Goal: Check status

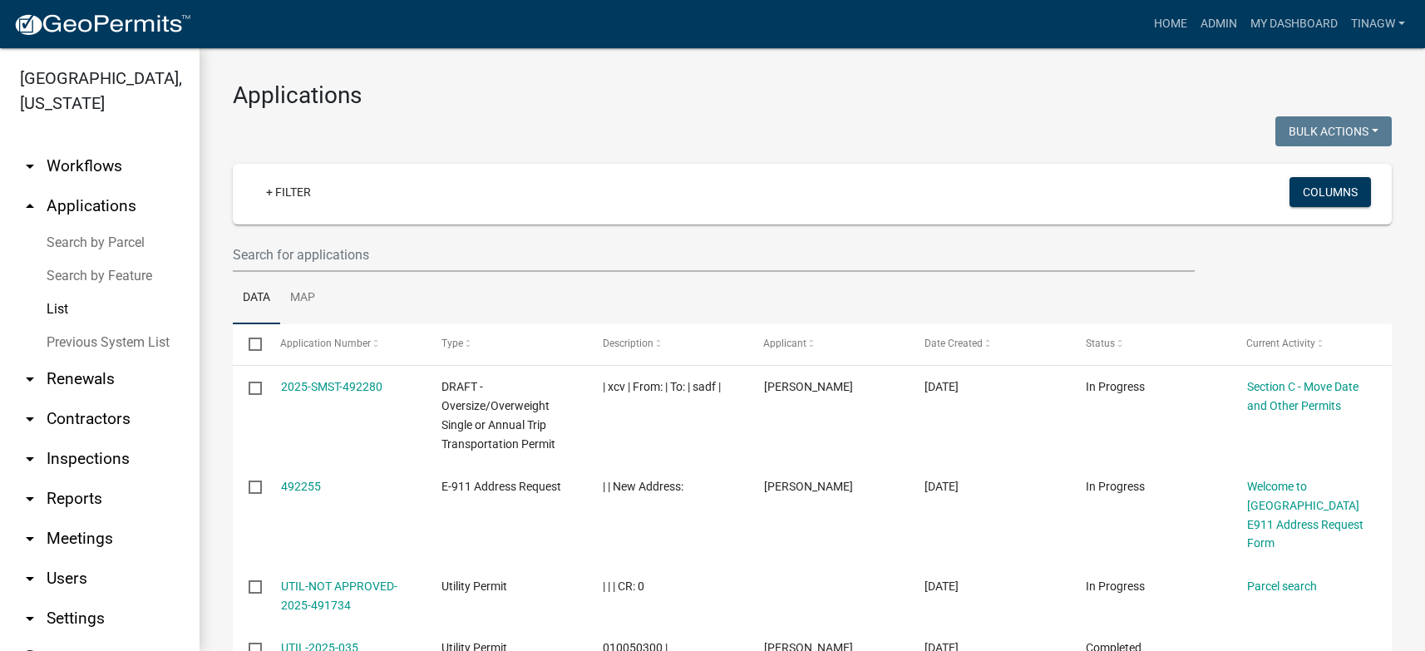
select select "1: 25"
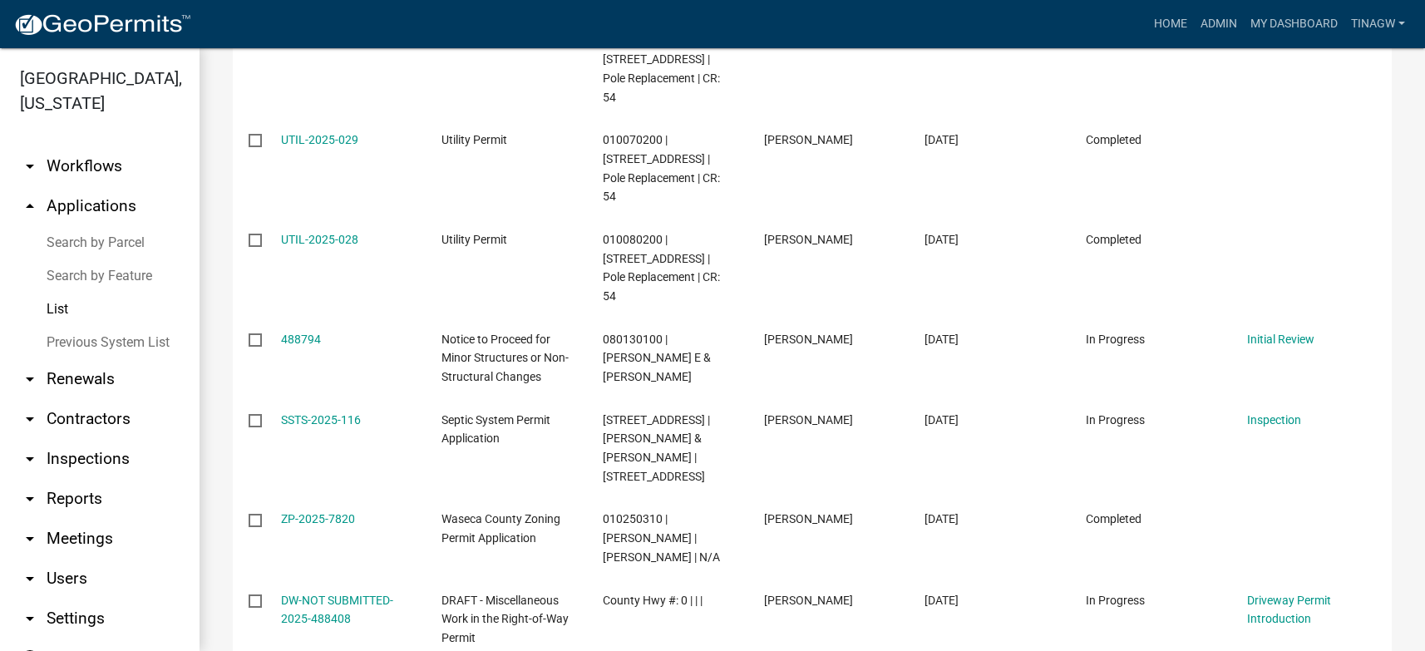
click at [69, 313] on link "List" at bounding box center [100, 309] width 200 height 33
click at [54, 308] on link "List" at bounding box center [100, 309] width 200 height 33
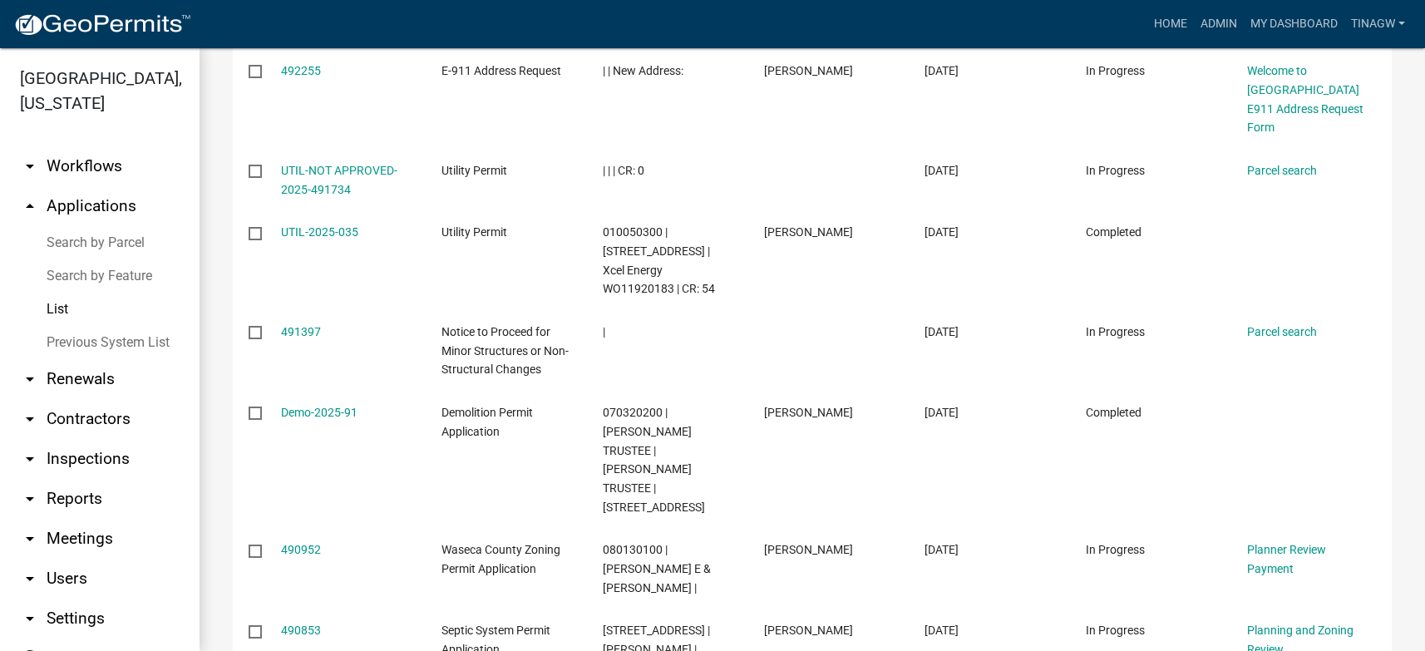
scroll to position [0, 0]
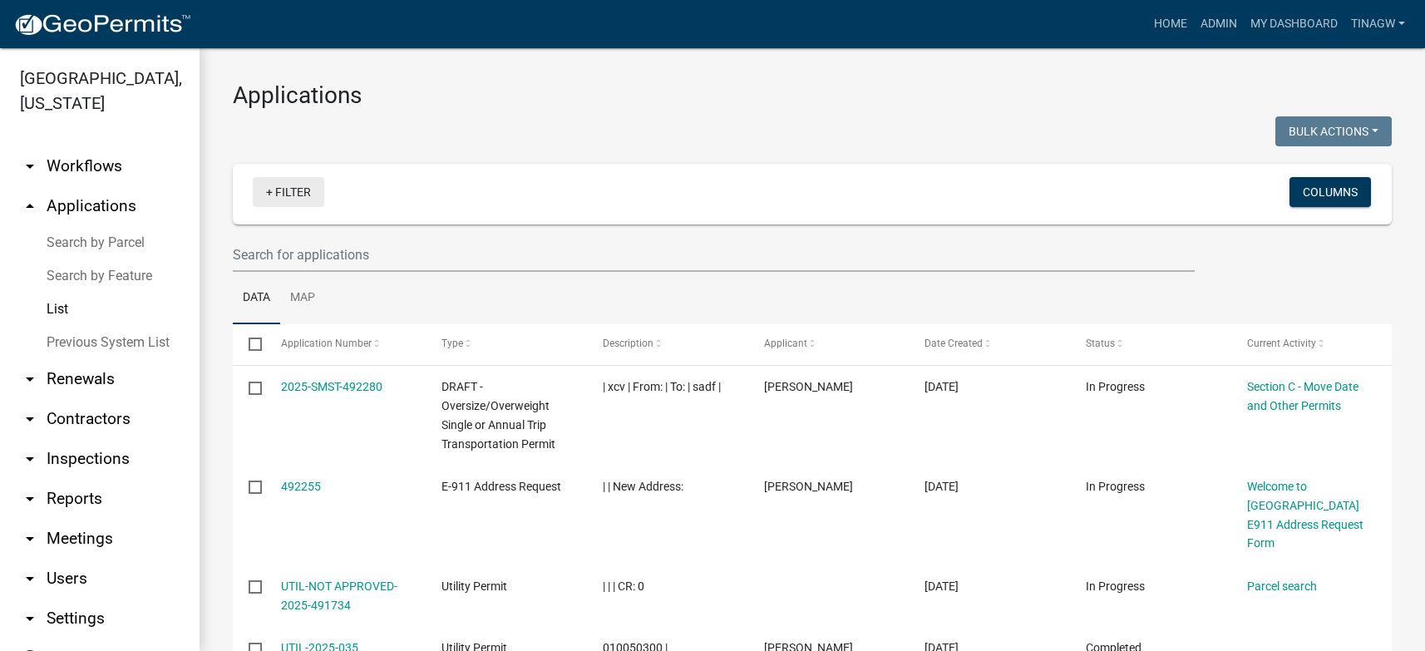
click at [288, 195] on link "+ Filter" at bounding box center [288, 192] width 71 height 30
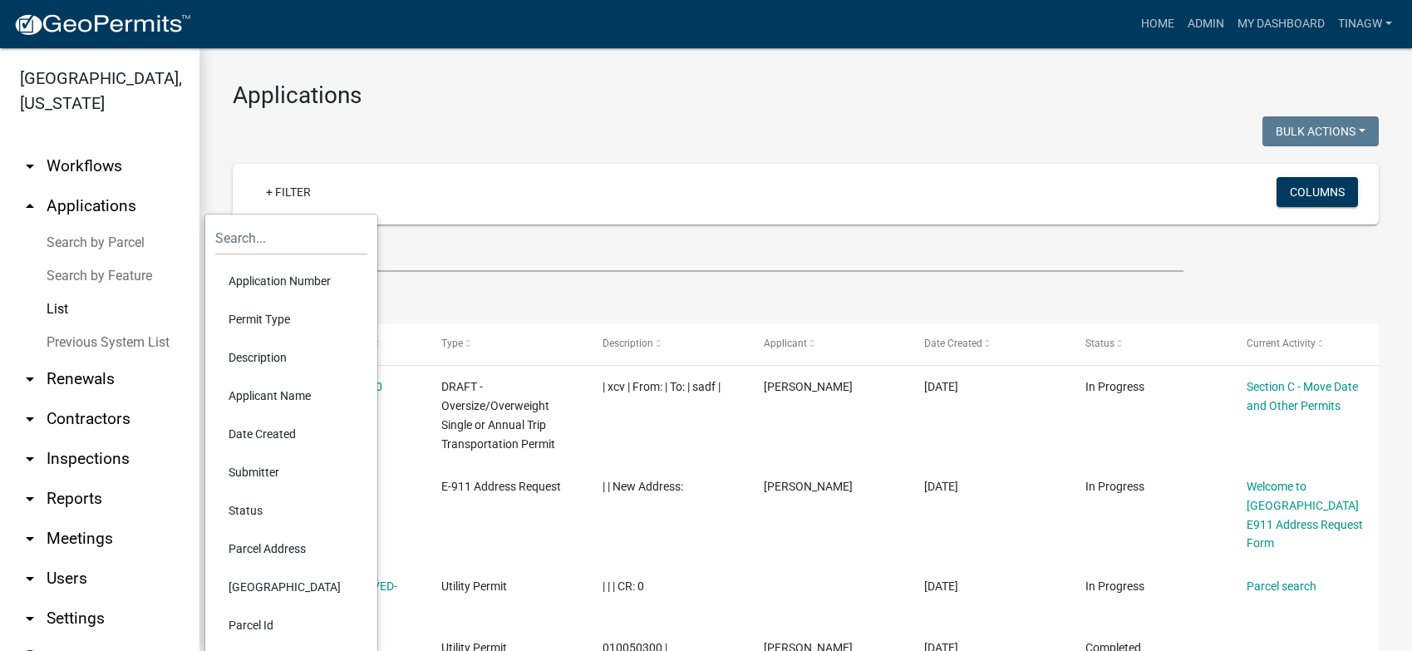
click at [254, 317] on li "Permit Type" at bounding box center [291, 319] width 152 height 38
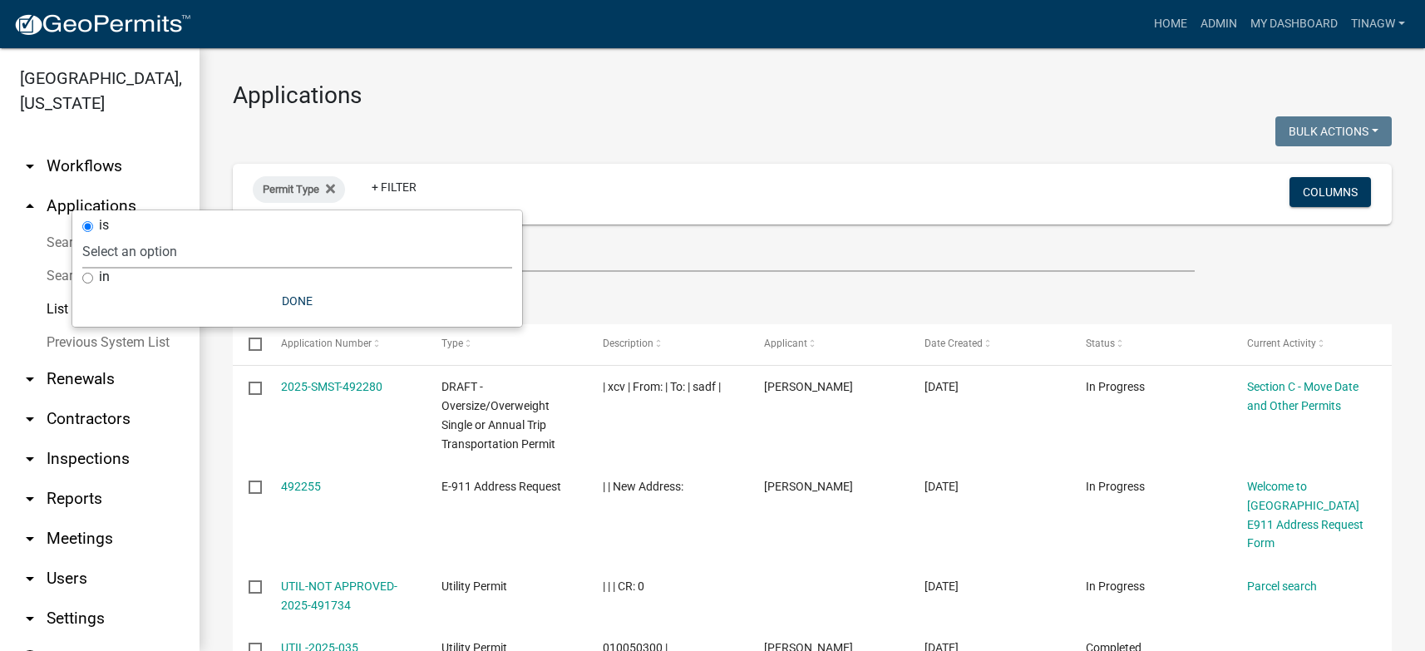
click at [125, 251] on select "Select an option Cannabis Registration Form Conditional Use Application Demolit…" at bounding box center [297, 251] width 430 height 34
select select "84dd12a3-c208-41bf-9ef2-d73d2ed9203f"
click at [217, 234] on select "Select an option Cannabis Registration Form Conditional Use Application Demolit…" at bounding box center [297, 251] width 430 height 34
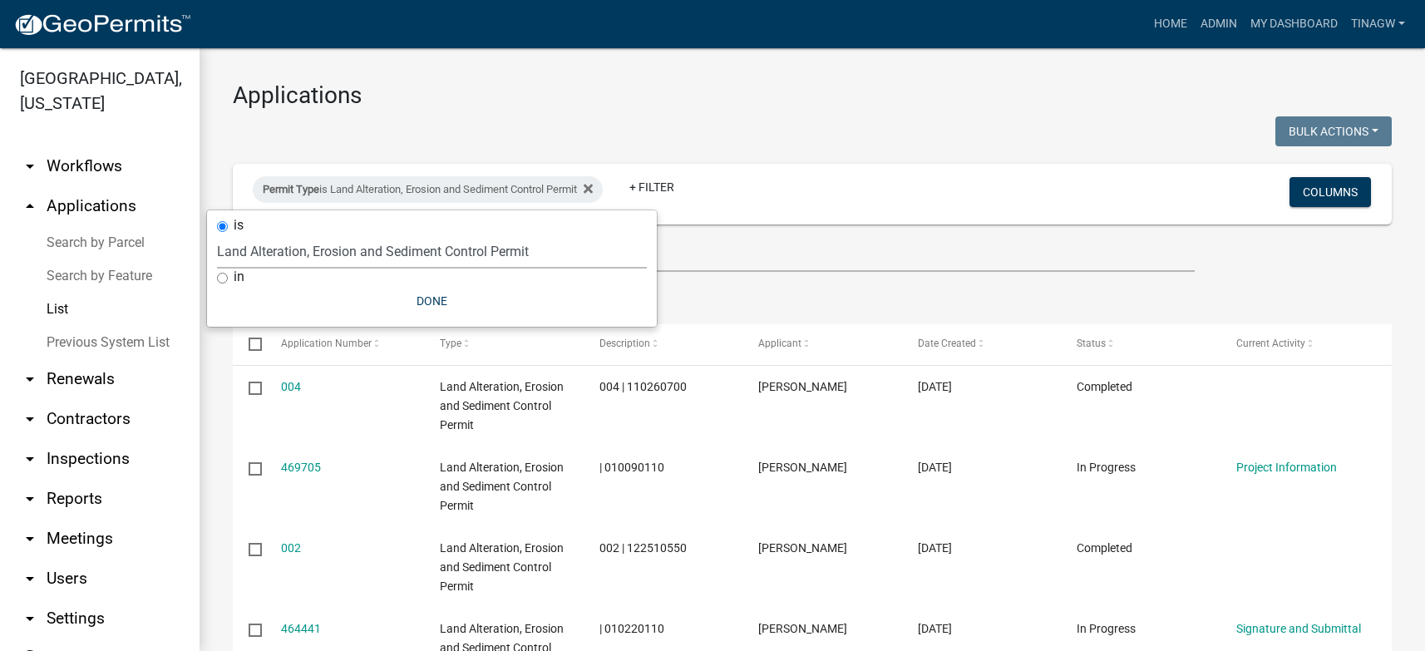
click at [775, 273] on ul "Data Map" at bounding box center [812, 298] width 1159 height 52
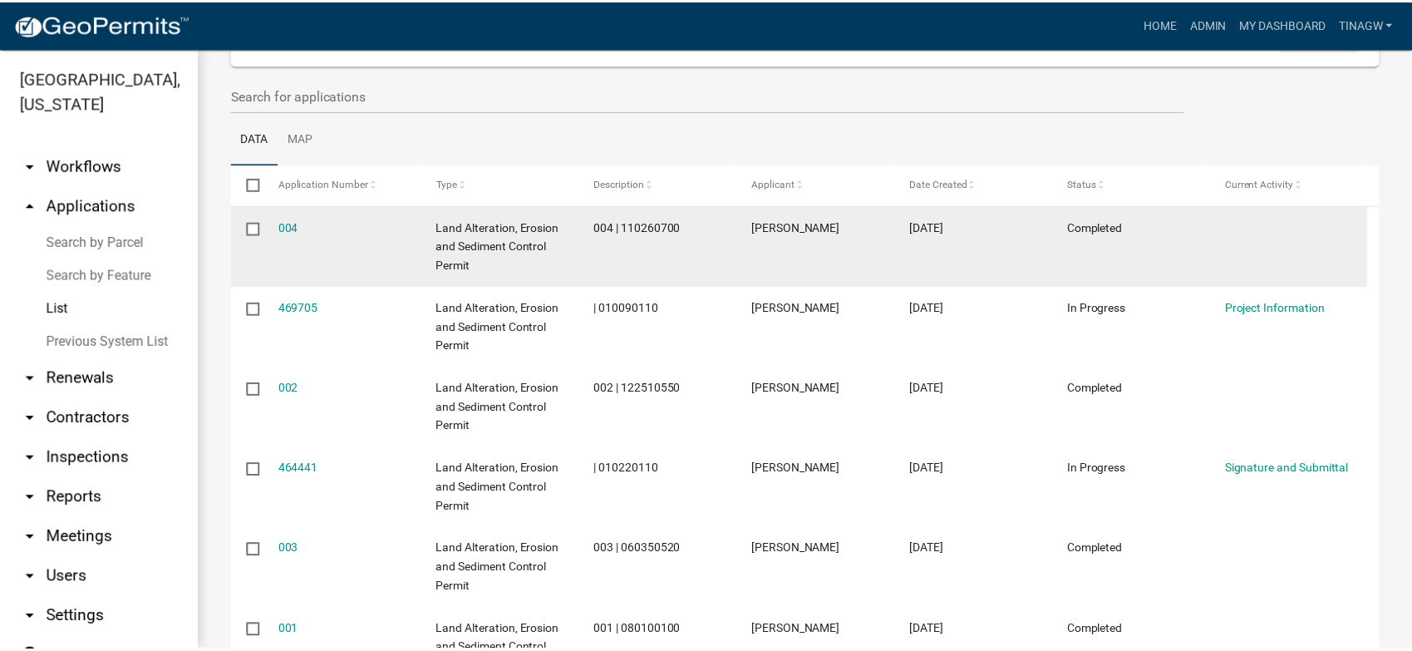
scroll to position [166, 0]
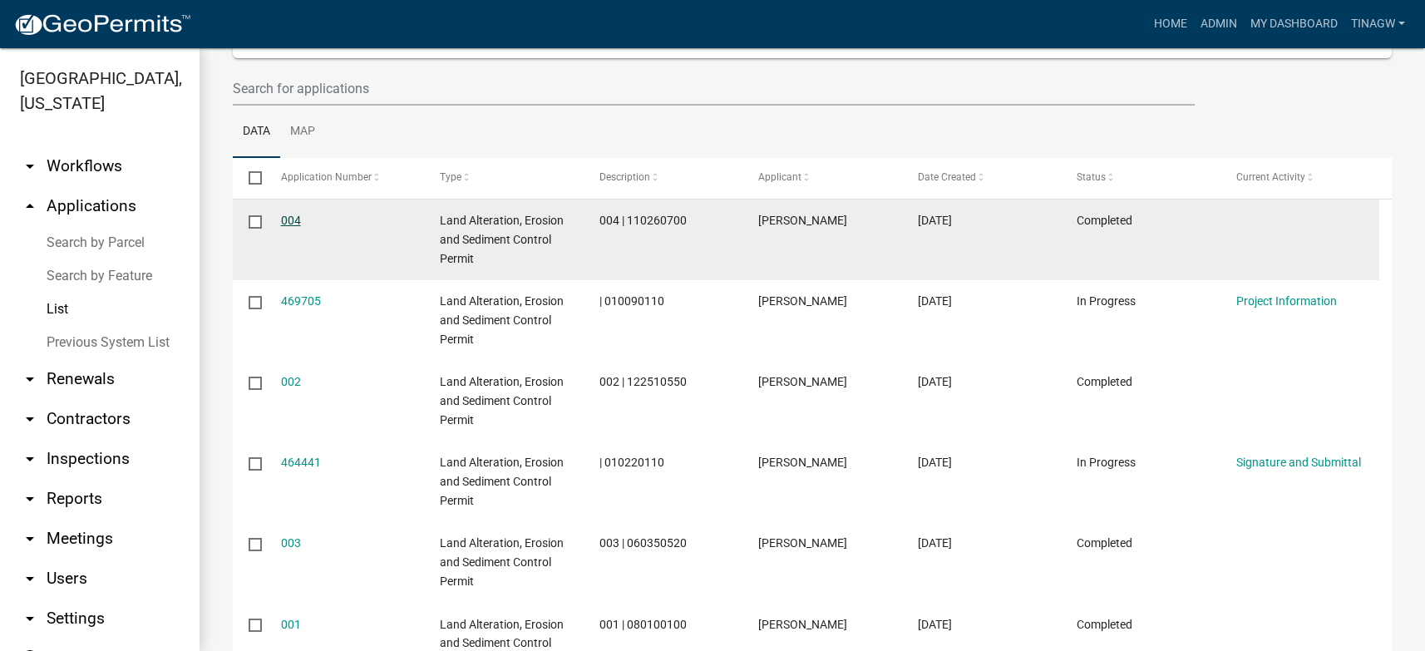
click at [290, 222] on link "004" at bounding box center [291, 220] width 20 height 13
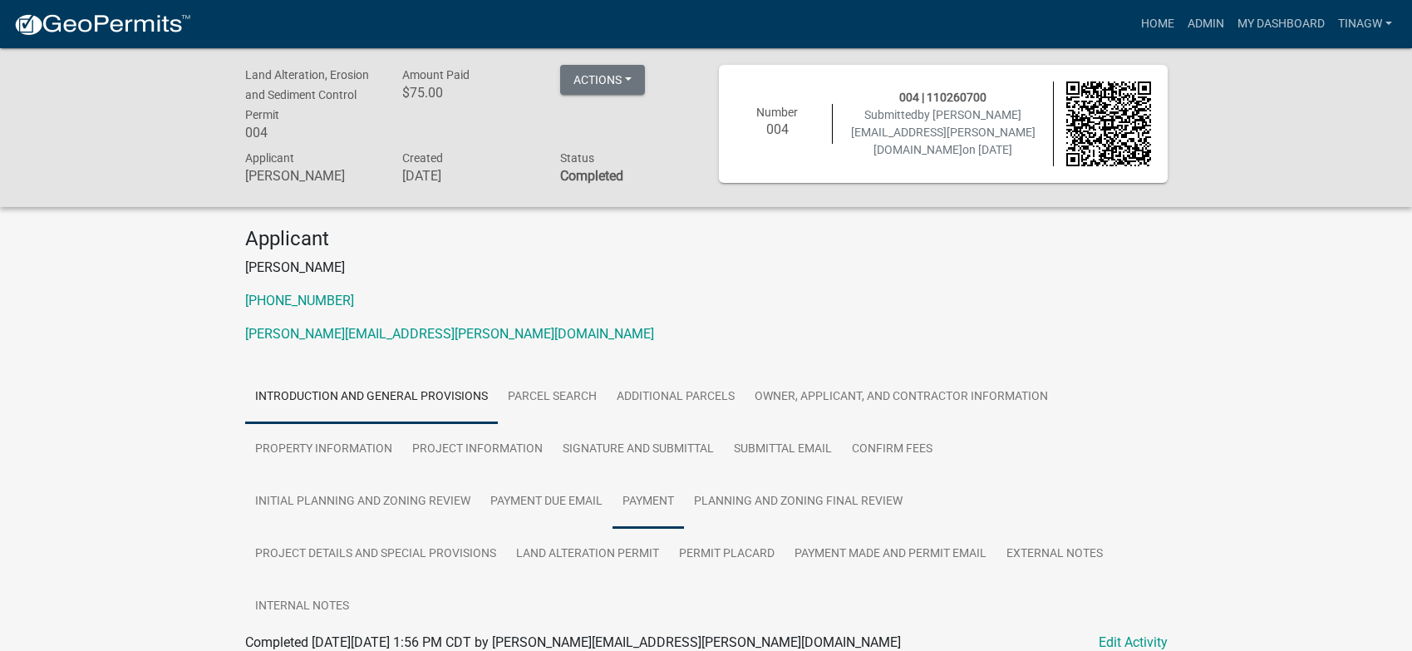
click at [647, 499] on link "Payment" at bounding box center [648, 502] width 71 height 53
